Goal: Transaction & Acquisition: Purchase product/service

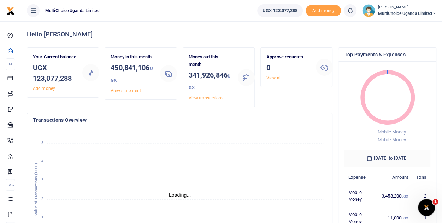
click at [391, 7] on small "[PERSON_NAME]" at bounding box center [407, 8] width 59 height 6
click at [271, 137] on icon "January January February February March March April April May May June June Jul…" at bounding box center [180, 191] width 294 height 117
click at [401, 9] on small "[PERSON_NAME]" at bounding box center [407, 8] width 59 height 6
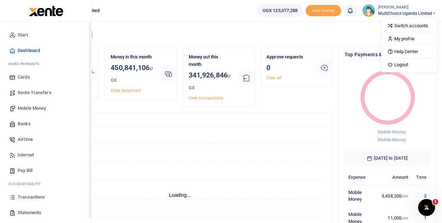
click at [29, 108] on span "Mobile Money" at bounding box center [32, 108] width 28 height 7
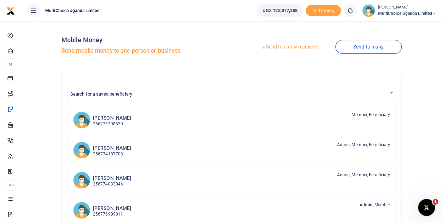
click at [292, 45] on link "Send to a new recipient" at bounding box center [289, 47] width 92 height 13
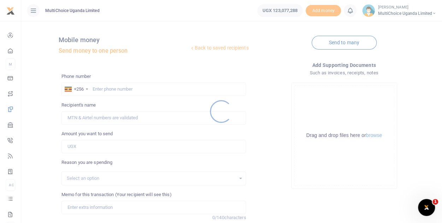
click at [119, 85] on div at bounding box center [221, 111] width 442 height 223
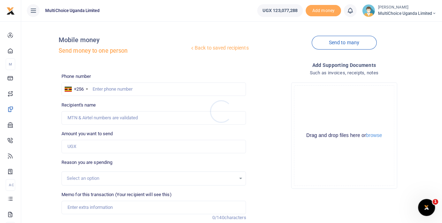
click at [119, 88] on div at bounding box center [221, 111] width 442 height 223
click at [119, 88] on input "text" at bounding box center [153, 88] width 185 height 13
paste input "0771665293"
type input "0771665293"
type input "[PERSON_NAME]"
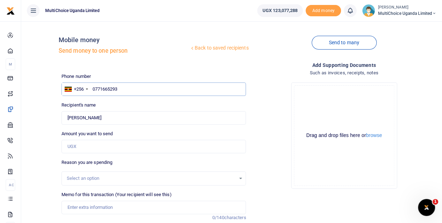
type input "0771665293"
click at [108, 147] on input "Amount you want to send" at bounding box center [153, 146] width 185 height 13
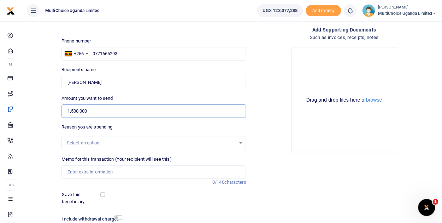
type input "1,500,000"
click at [142, 169] on input "Memo for this transaction (Your recipient will see this)" at bounding box center [153, 171] width 185 height 13
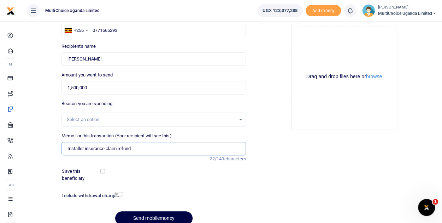
scroll to position [90, 0]
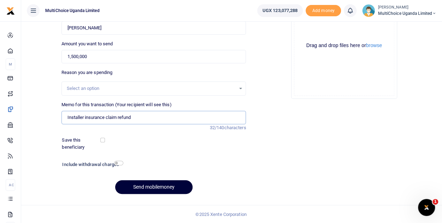
type input "Installer insurance claim refund"
click at [168, 187] on button "Send mobilemoney" at bounding box center [153, 187] width 77 height 14
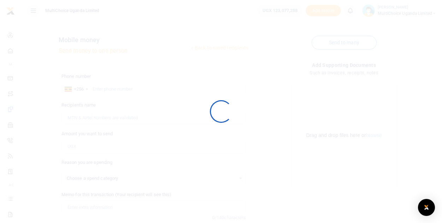
select select
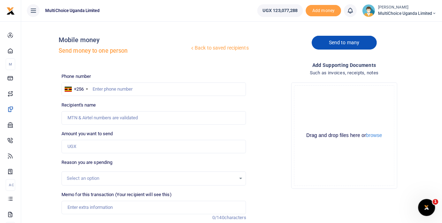
click at [337, 45] on link "Send to many" at bounding box center [344, 43] width 65 height 14
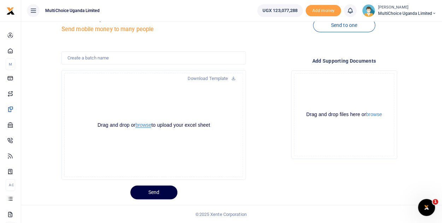
click at [150, 124] on button "browse" at bounding box center [143, 124] width 16 height 5
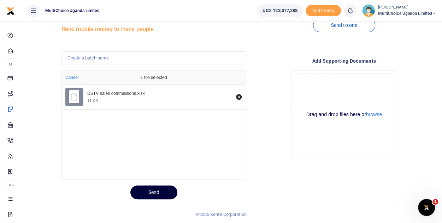
click at [154, 192] on button "Send" at bounding box center [153, 192] width 47 height 14
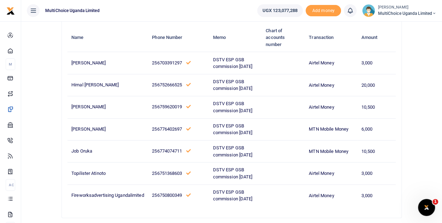
scroll to position [99, 0]
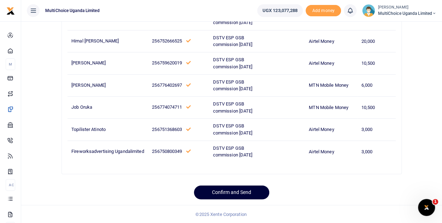
click at [252, 192] on button "Confirm and Send" at bounding box center [231, 192] width 75 height 14
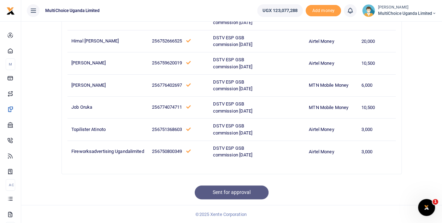
click at [418, 11] on span "MultiChoice Uganda Limited" at bounding box center [407, 13] width 59 height 6
click at [412, 27] on link "Switch accounts" at bounding box center [409, 26] width 56 height 10
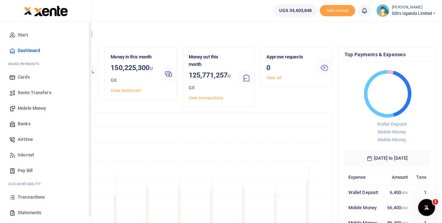
scroll to position [29, 0]
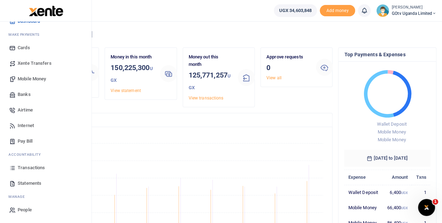
click at [40, 75] on span "Mobile Money" at bounding box center [32, 78] width 28 height 7
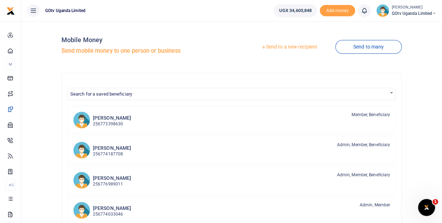
click at [351, 46] on link "Send to many" at bounding box center [368, 47] width 66 height 14
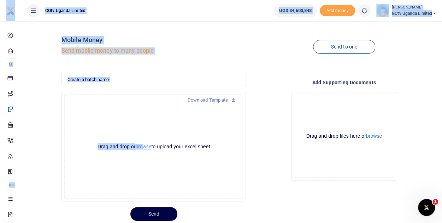
click at [142, 148] on button "browse" at bounding box center [143, 146] width 16 height 5
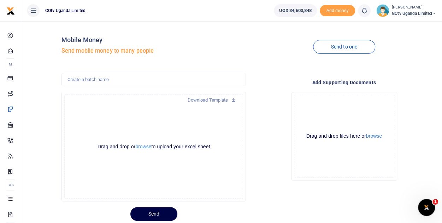
click at [170, 124] on div "Drag and drop or browse to upload your excel sheet Powered by Uppy" at bounding box center [153, 146] width 179 height 104
click at [327, 47] on link "Send to one" at bounding box center [344, 47] width 62 height 14
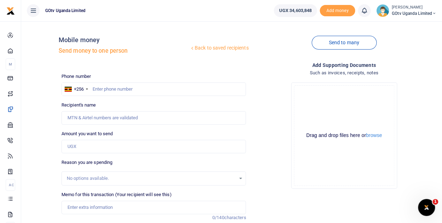
click at [352, 43] on div at bounding box center [221, 111] width 442 height 223
click at [352, 43] on link "Send to many" at bounding box center [344, 43] width 65 height 14
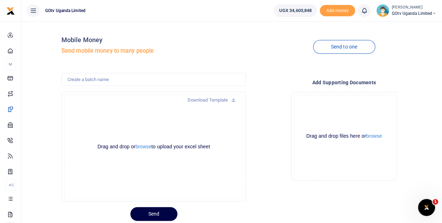
click at [146, 145] on div at bounding box center [221, 111] width 442 height 223
click at [147, 147] on button "browse" at bounding box center [143, 146] width 16 height 5
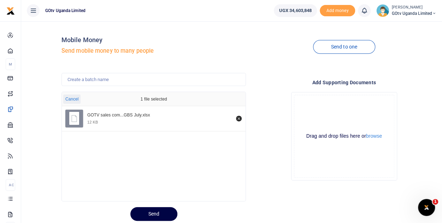
scroll to position [22, 0]
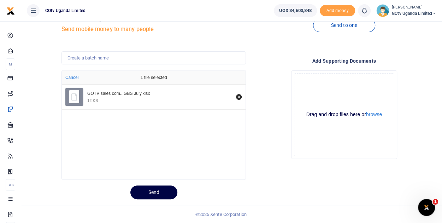
click at [264, 134] on div "Drop your files here Drag and drop files here or browse Powered by Uppy" at bounding box center [344, 115] width 185 height 100
click at [158, 191] on button "Send" at bounding box center [153, 192] width 47 height 14
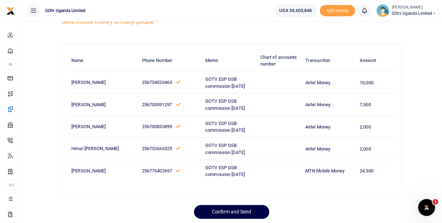
scroll to position [54, 0]
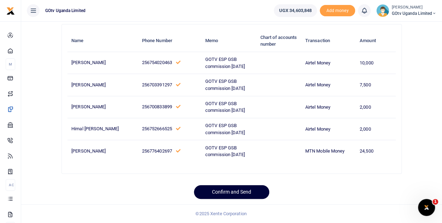
click at [245, 191] on button "Confirm and Send" at bounding box center [231, 192] width 75 height 14
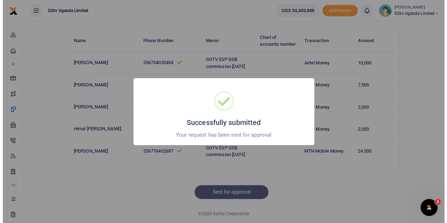
scroll to position [47, 0]
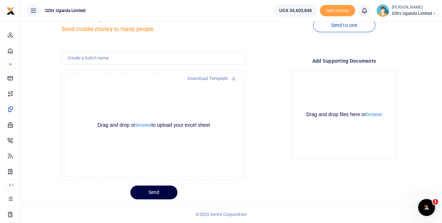
click at [399, 12] on span "GOtv Uganda Limited" at bounding box center [414, 13] width 45 height 6
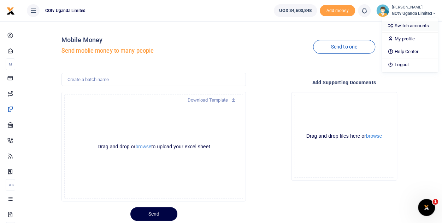
click at [408, 26] on link "Switch accounts" at bounding box center [410, 26] width 56 height 10
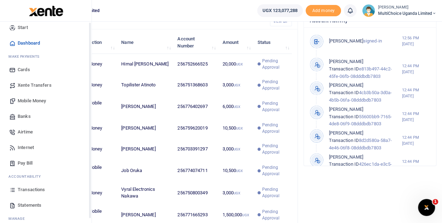
scroll to position [29, 0]
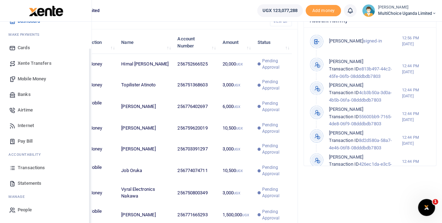
click at [33, 169] on span "Transactions" at bounding box center [31, 167] width 27 height 7
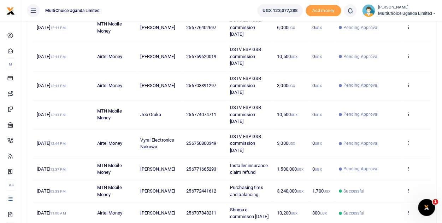
scroll to position [212, 0]
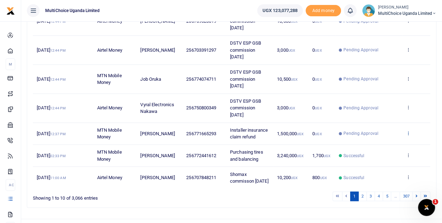
click at [409, 131] on icon at bounding box center [408, 132] width 5 height 5
click at [400, 143] on link "View details" at bounding box center [383, 144] width 56 height 10
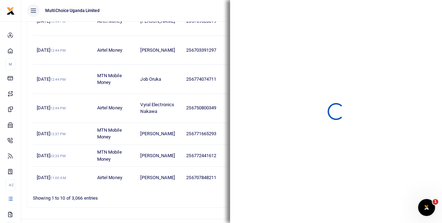
click at [400, 145] on td "Successful" at bounding box center [368, 156] width 67 height 22
click at [400, 143] on div "Transactions Period [DATE] - [DATE] Transaction All Select an option... All Air…" at bounding box center [221, 12] width 442 height 449
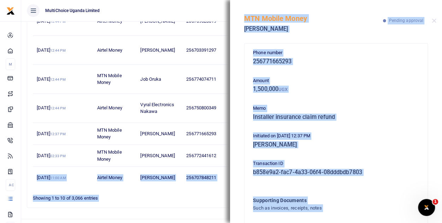
click at [209, 197] on ul "1 2 3 4 5 … 307" at bounding box center [315, 196] width 229 height 10
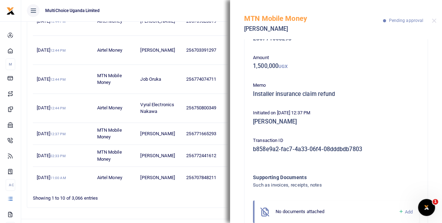
scroll to position [46, 0]
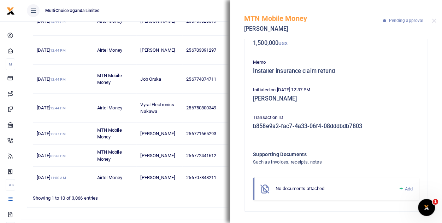
click at [398, 187] on icon at bounding box center [400, 188] width 5 height 6
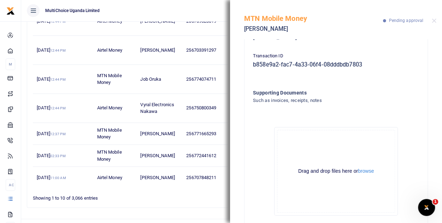
scroll to position [125, 0]
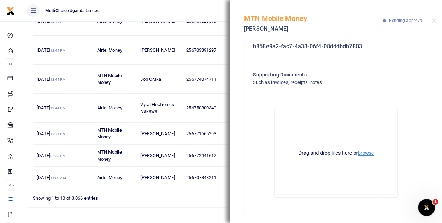
click at [366, 154] on button "browse" at bounding box center [366, 152] width 16 height 5
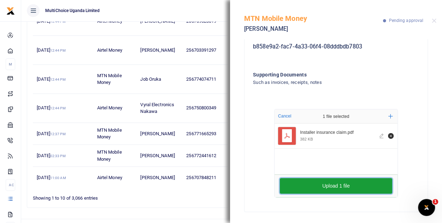
click at [335, 184] on button "Upload 1 file" at bounding box center [336, 186] width 112 height 16
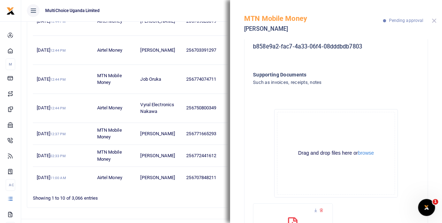
click at [434, 21] on button "Close" at bounding box center [434, 20] width 5 height 5
